Goal: Information Seeking & Learning: Learn about a topic

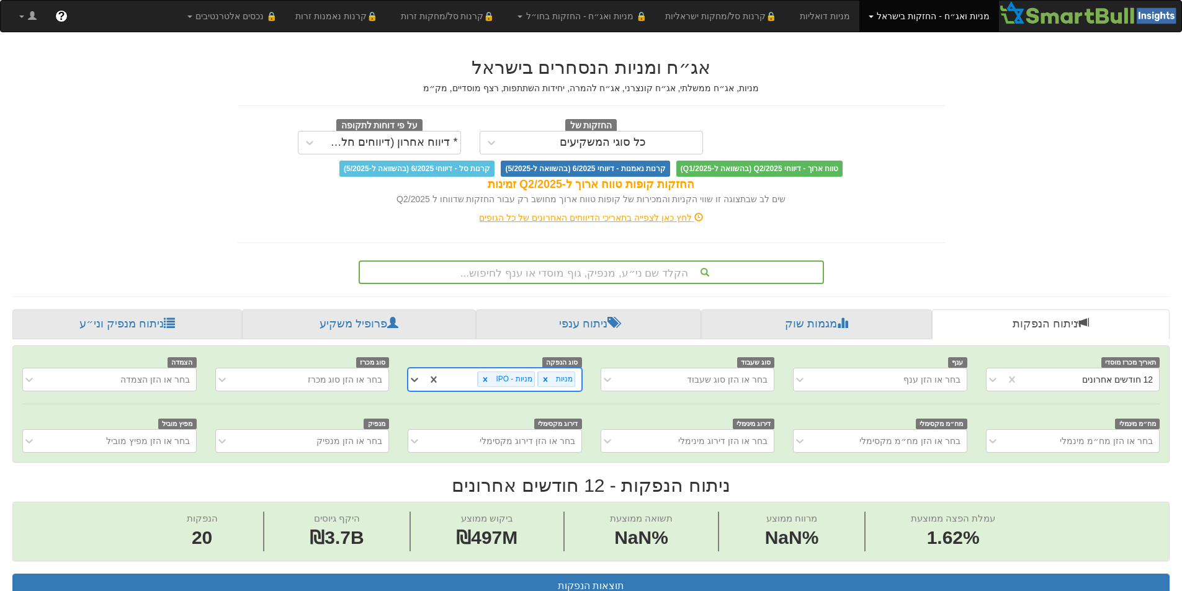
click at [624, 269] on div "הקלד שם ני״ע, מנפיק, גוף מוסדי או ענף לחיפוש..." at bounding box center [591, 272] width 463 height 21
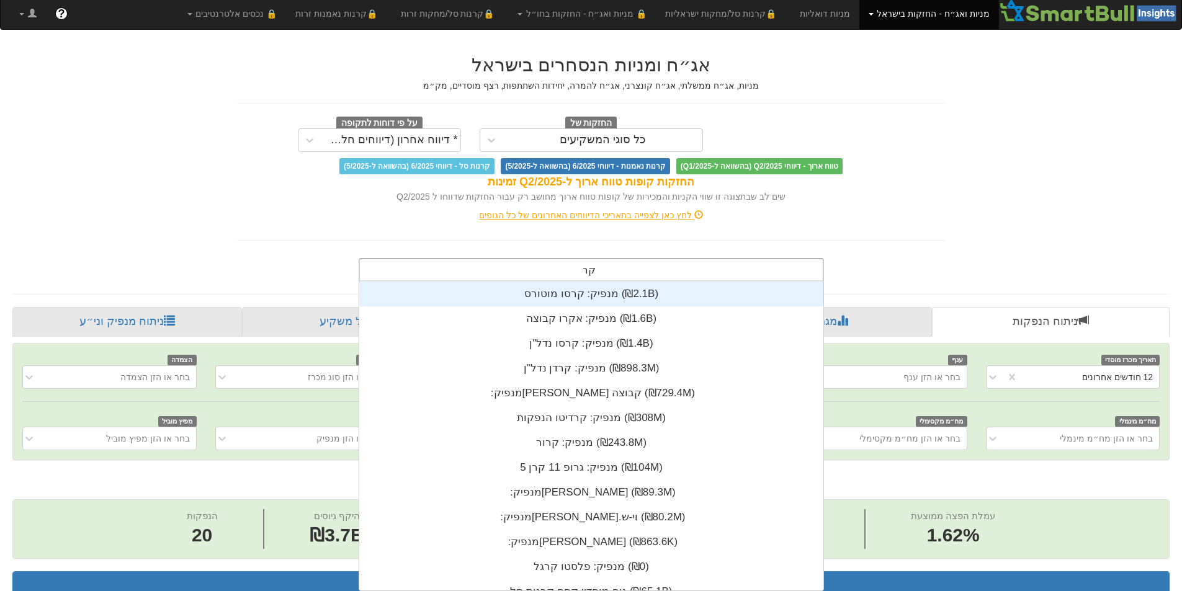
scroll to position [248, 0]
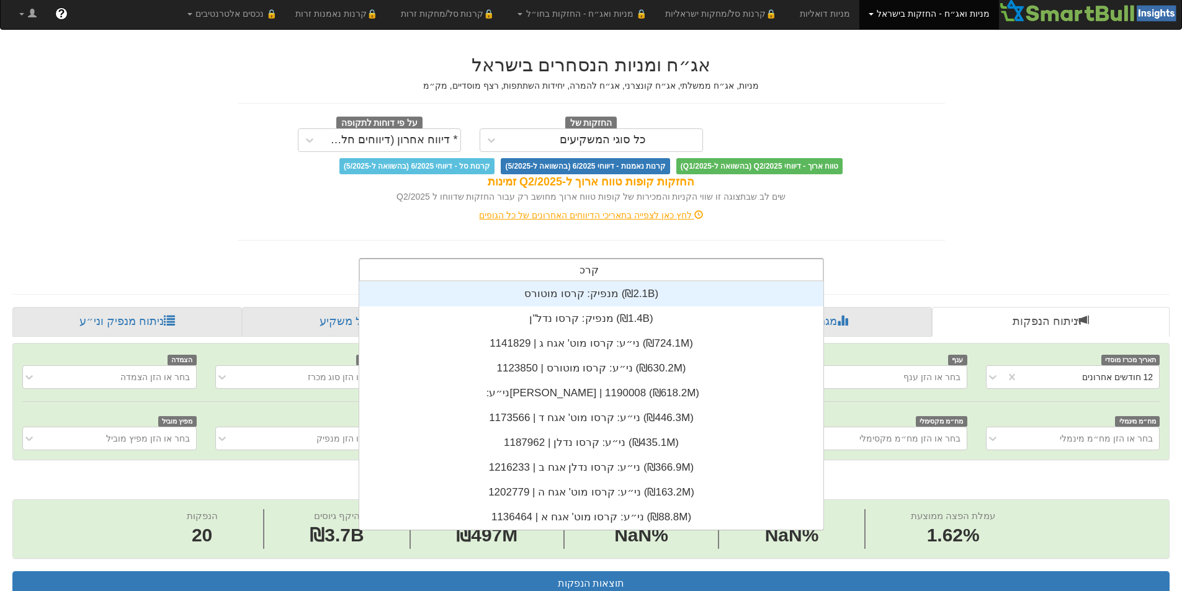
type input "קרסו"
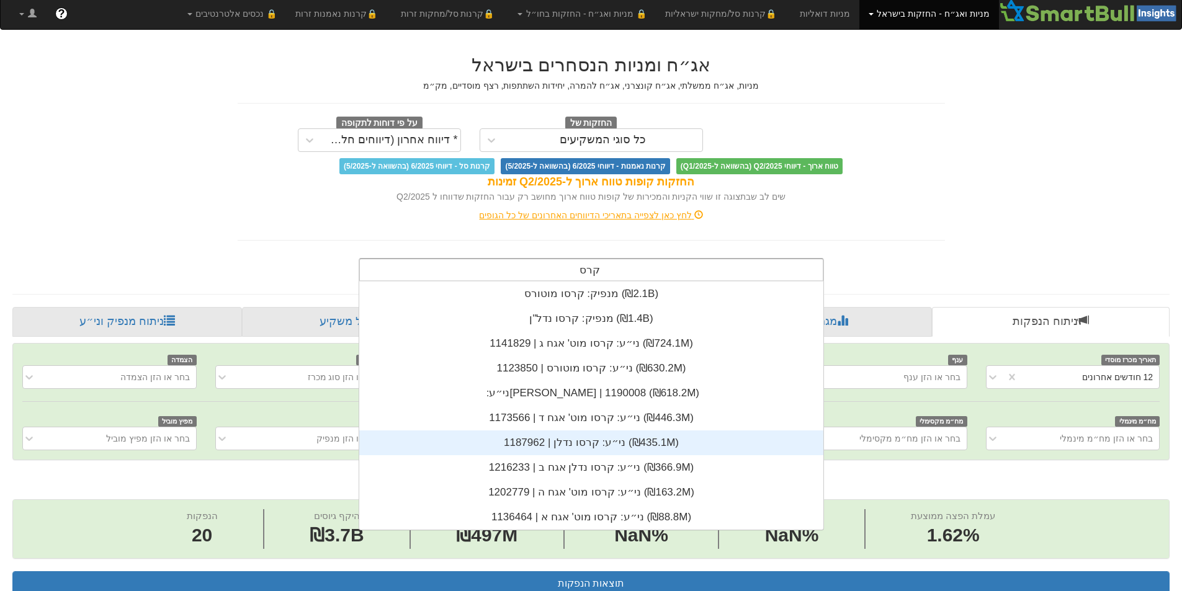
click at [612, 436] on div "ני״ע: ‏קרסו נדלן | 1187962 ‎(₪435.1M)‎" at bounding box center [591, 443] width 464 height 25
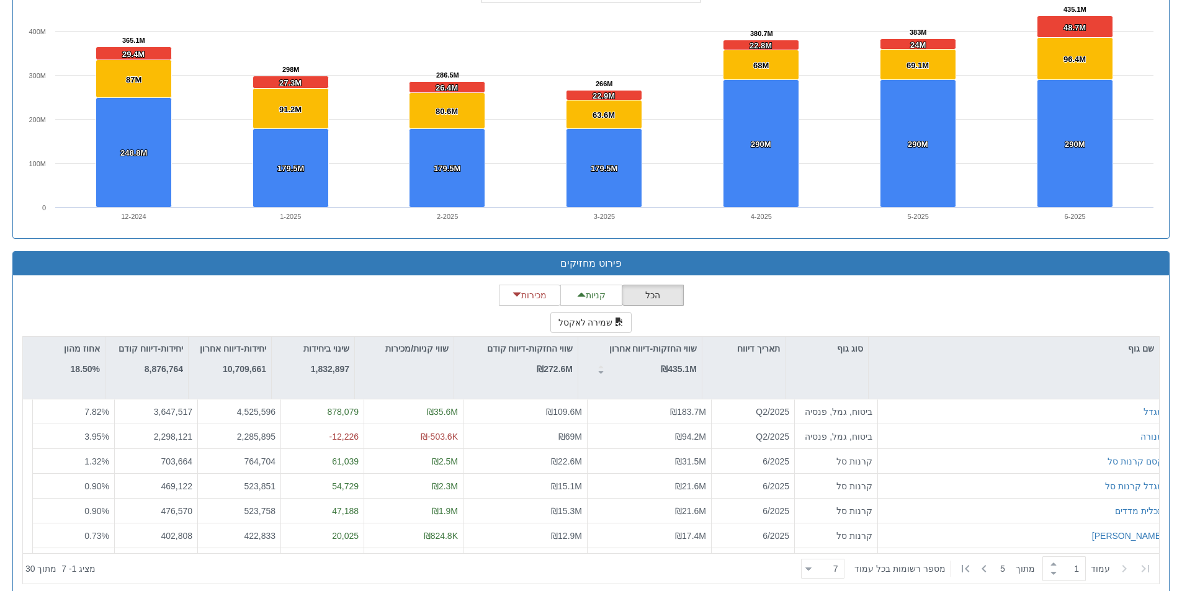
scroll to position [920, 0]
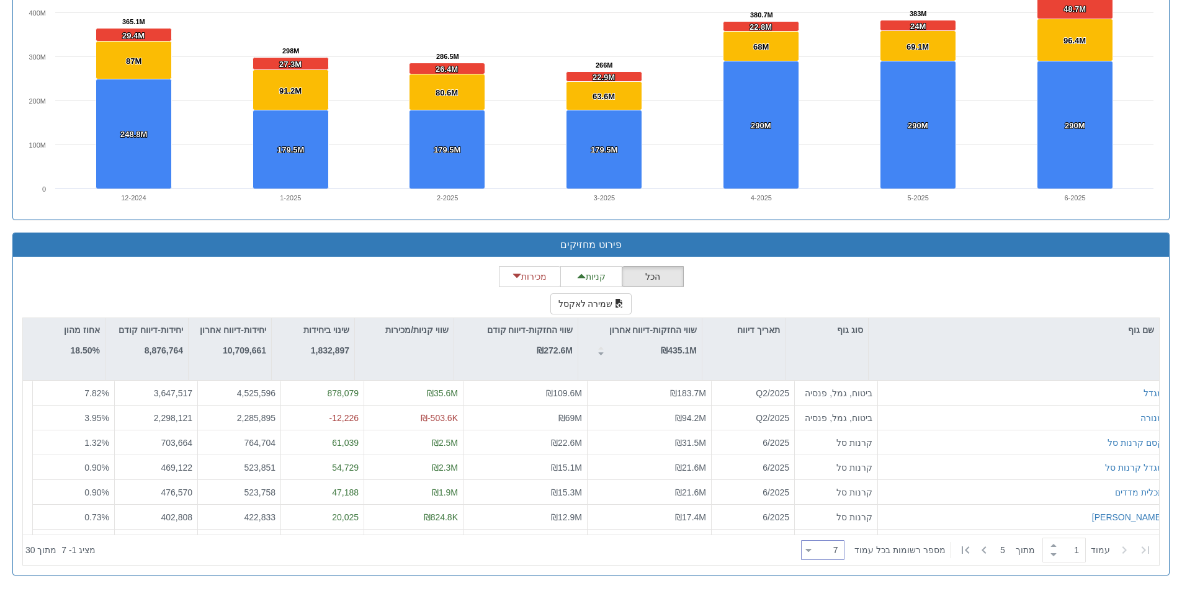
click at [833, 552] on div "7 7" at bounding box center [828, 550] width 32 height 17
click at [837, 493] on div "40" at bounding box center [830, 490] width 43 height 20
type input "40"
